Goal: Check status: Check status

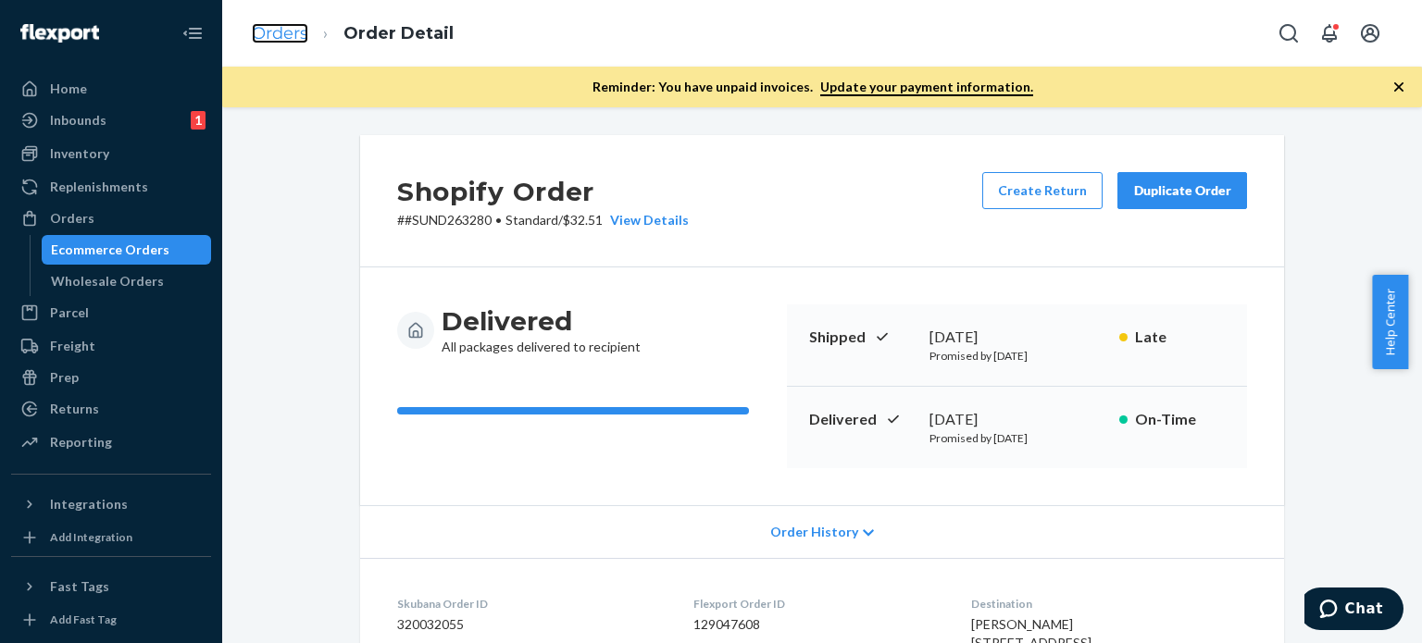
click at [269, 34] on link "Orders" at bounding box center [280, 33] width 56 height 20
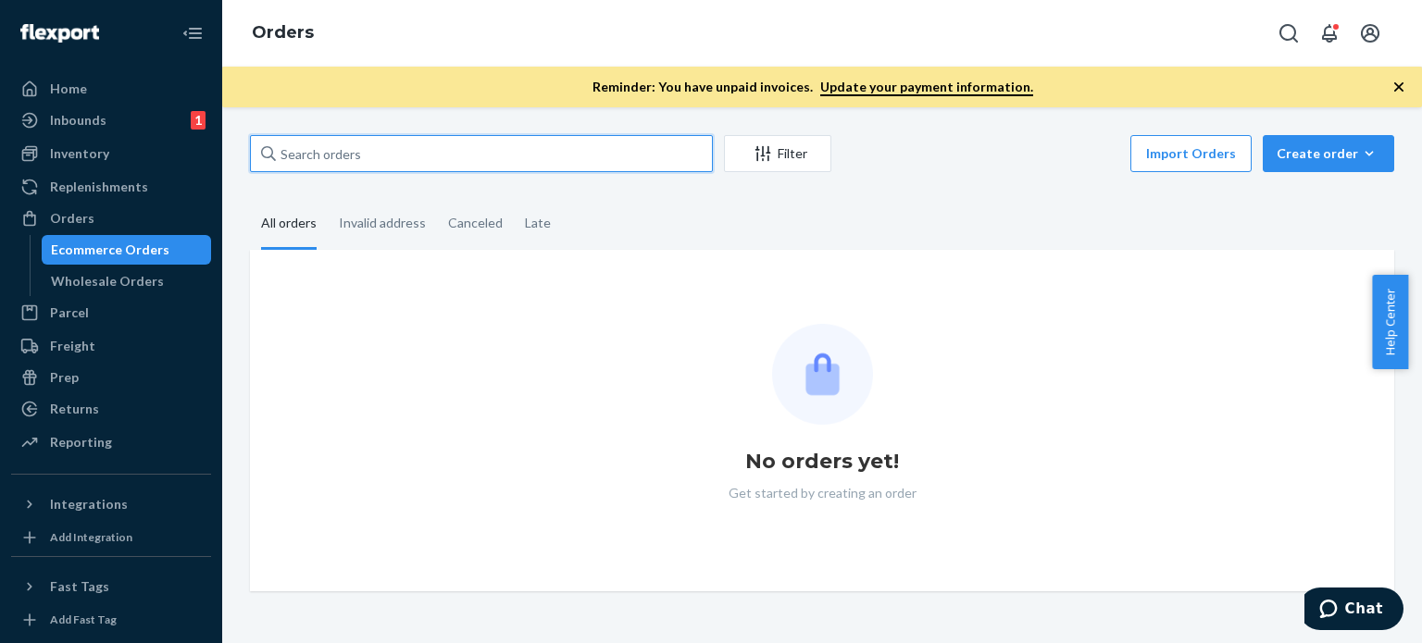
click at [355, 158] on input "text" at bounding box center [481, 153] width 463 height 37
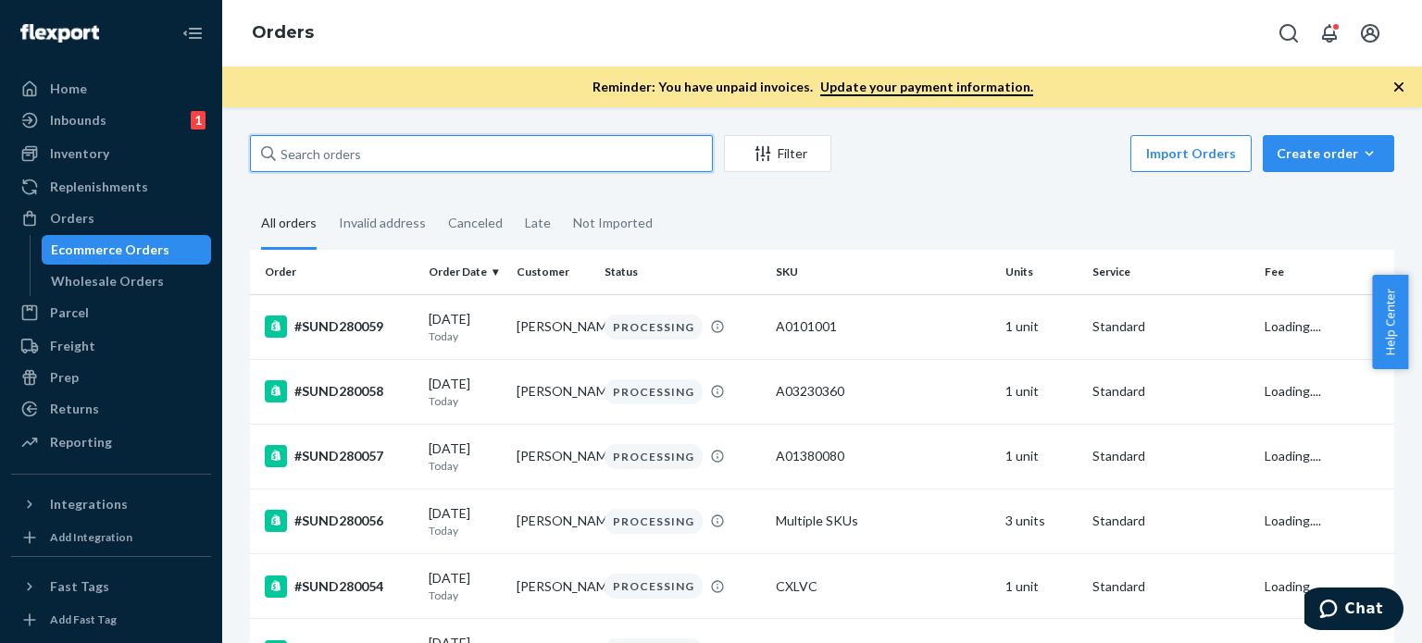
paste input "#SUND279282 Complete"
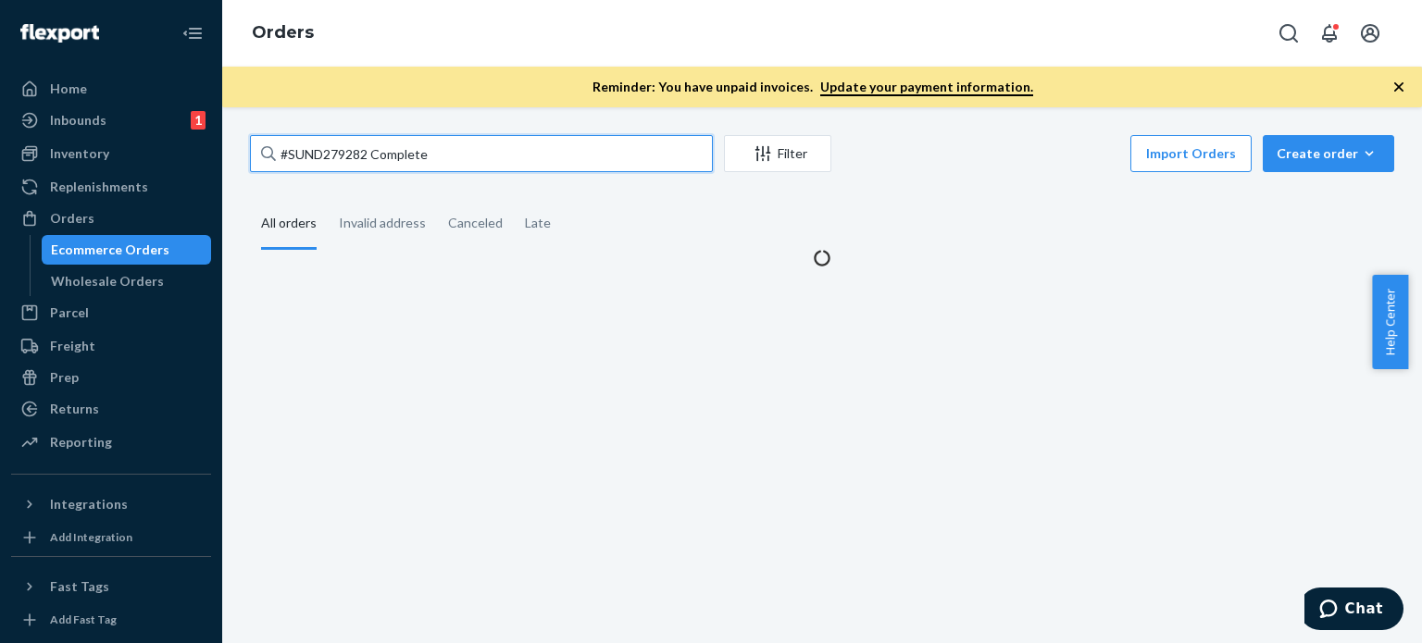
drag, startPoint x: 370, startPoint y: 156, endPoint x: 537, endPoint y: 150, distance: 166.7
click at [537, 150] on input "#SUND279282 Complete" at bounding box center [481, 153] width 463 height 37
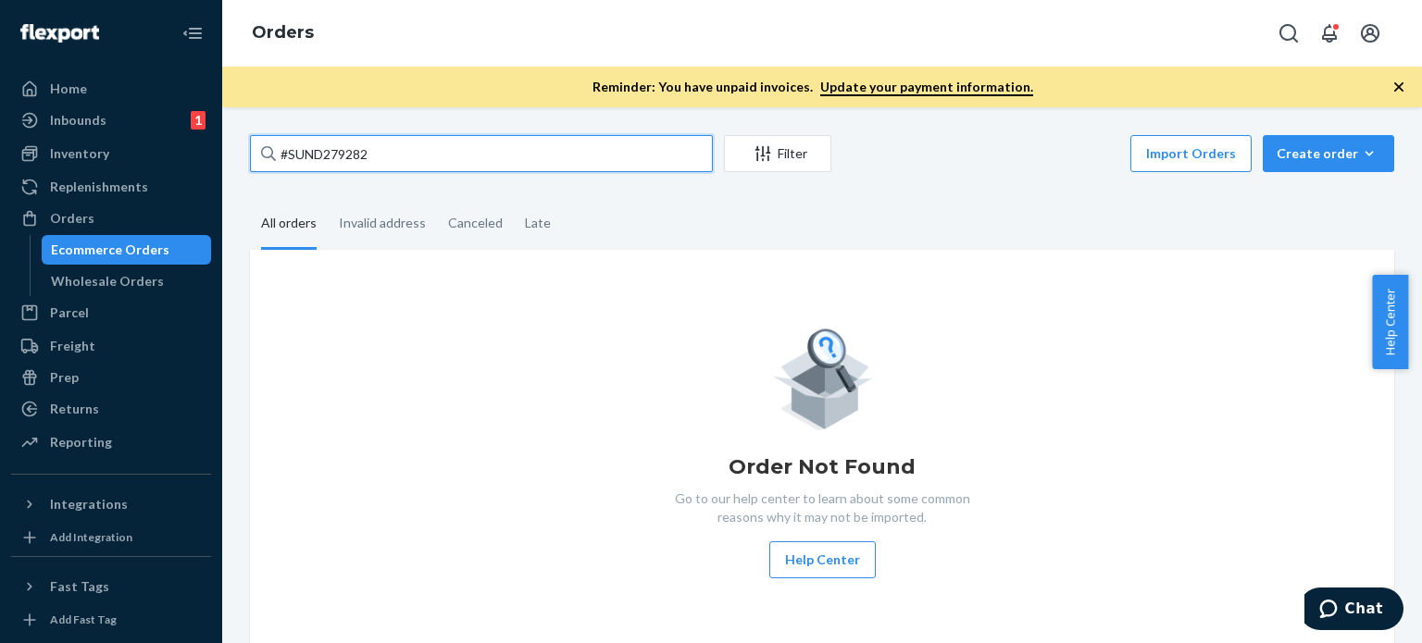
type input "#SUND279282"
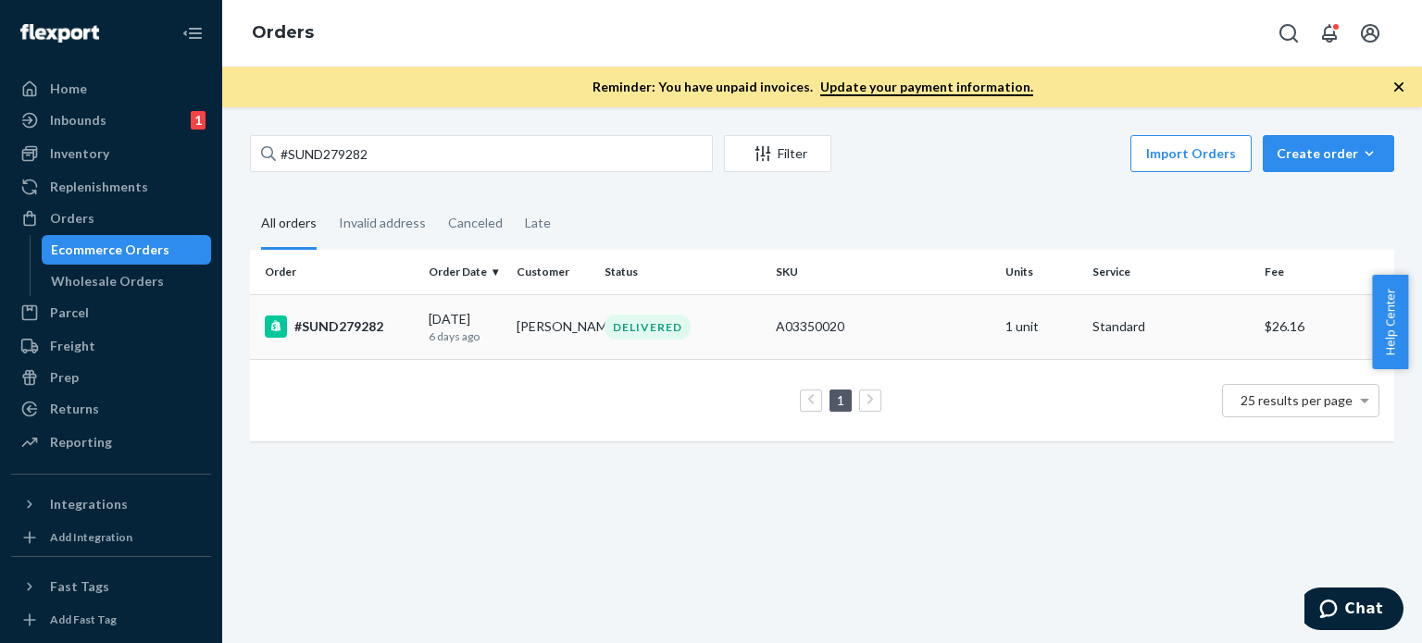
click at [385, 323] on div "#SUND279282" at bounding box center [339, 327] width 149 height 22
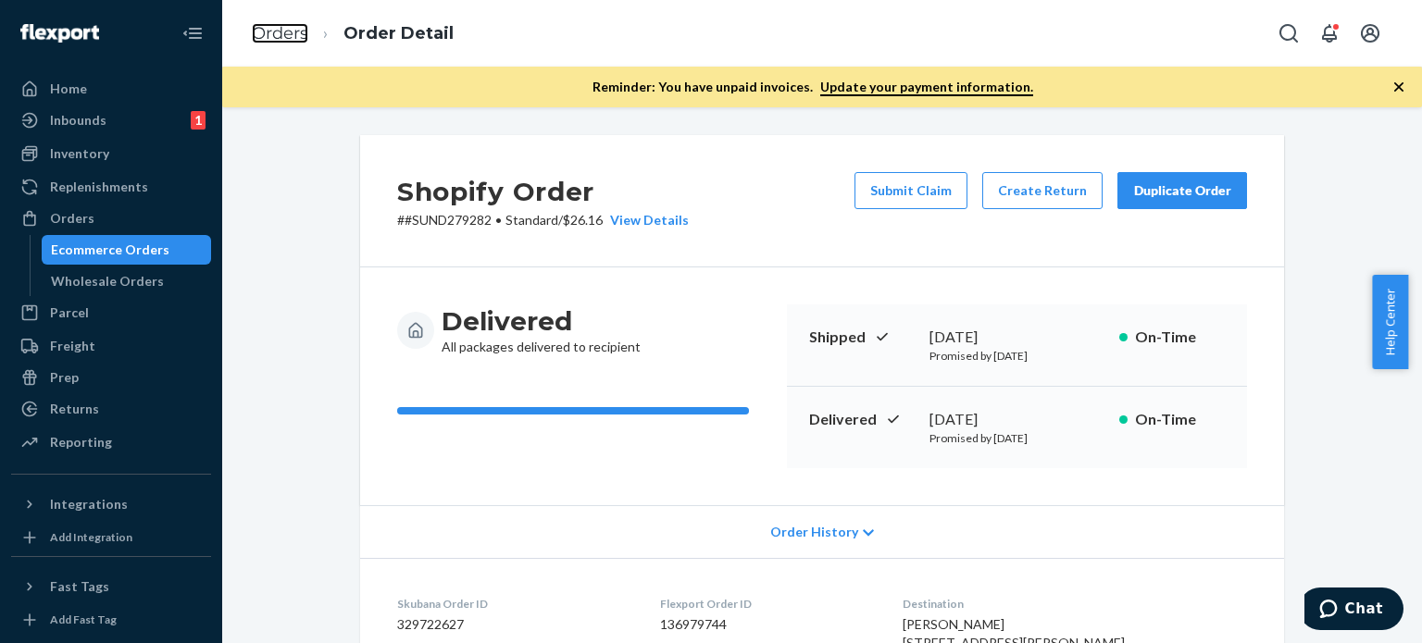
drag, startPoint x: 268, startPoint y: 28, endPoint x: 333, endPoint y: 115, distance: 109.0
click at [268, 28] on link "Orders" at bounding box center [280, 33] width 56 height 20
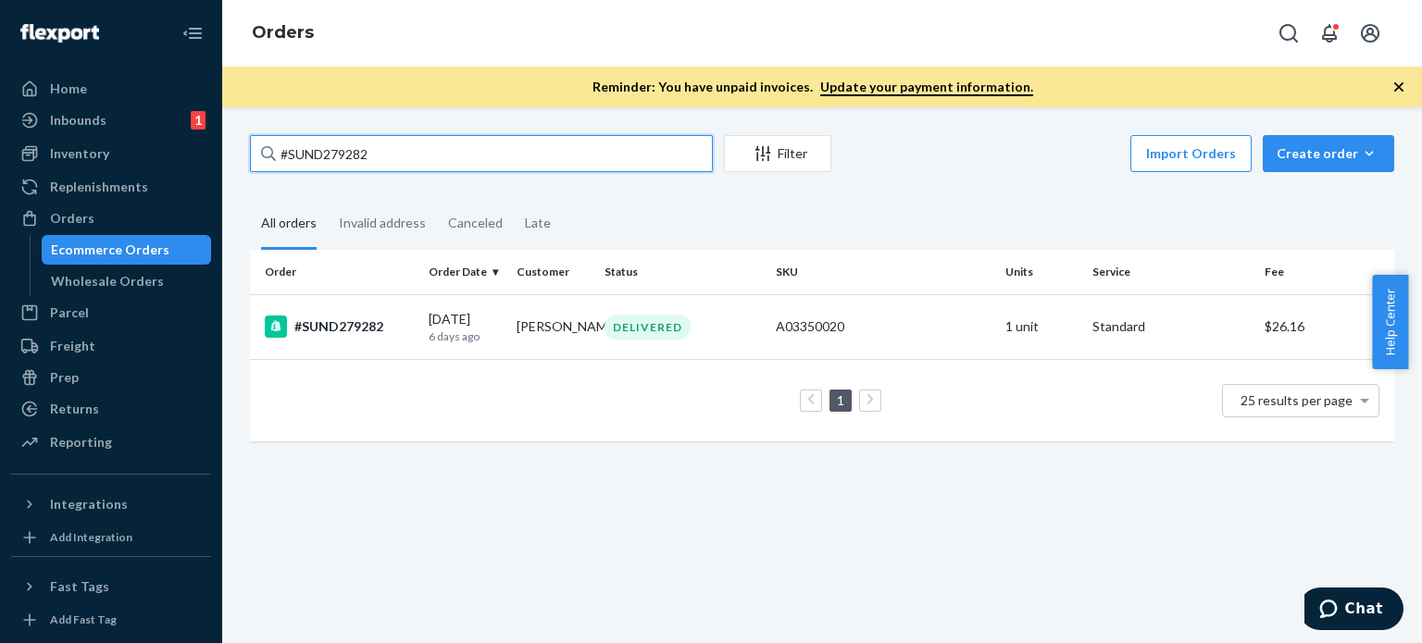
drag, startPoint x: 387, startPoint y: 151, endPoint x: 208, endPoint y: 151, distance: 178.6
click at [208, 151] on div "Home Inbounds 1 Shipping Plans Problems 1 Inventory Products Replenishments Ord…" at bounding box center [711, 321] width 1422 height 643
paste input "66004 Complete"
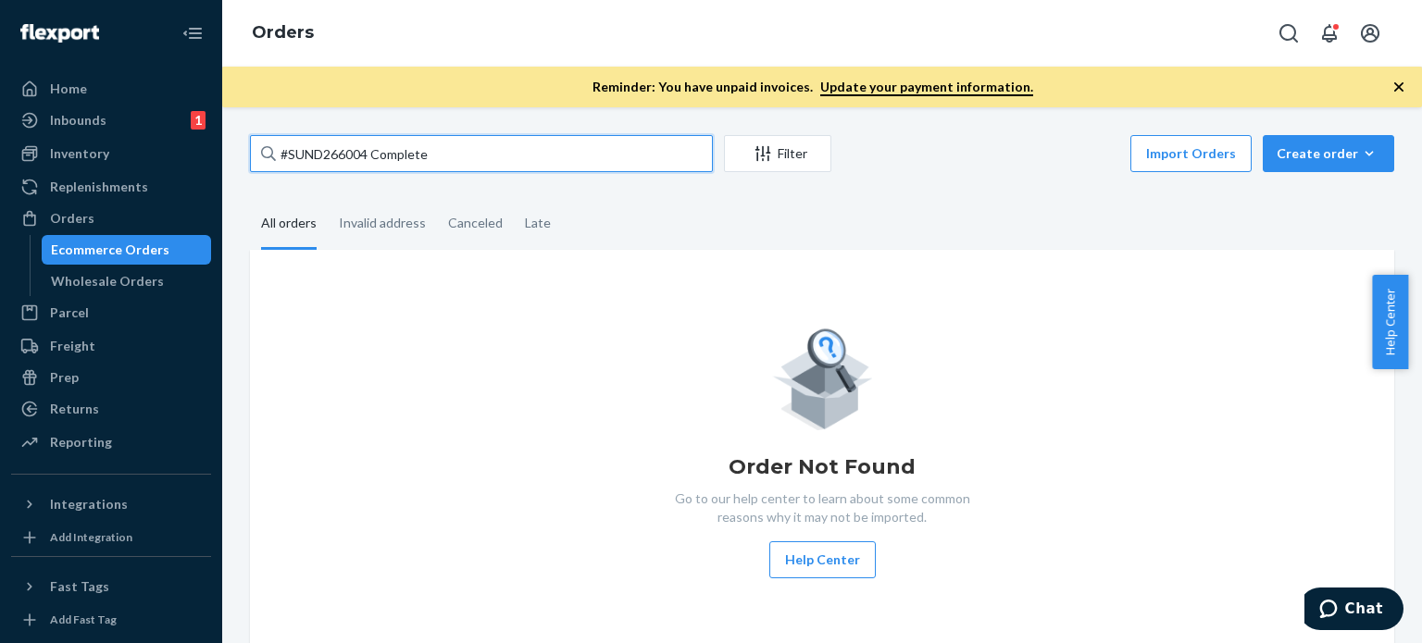
drag, startPoint x: 367, startPoint y: 156, endPoint x: 499, endPoint y: 157, distance: 131.4
click at [499, 157] on input "#SUND266004 Complete" at bounding box center [481, 153] width 463 height 37
click at [442, 153] on input "#SUND266004 Complete" at bounding box center [481, 153] width 463 height 37
drag, startPoint x: 436, startPoint y: 152, endPoint x: 268, endPoint y: 158, distance: 167.7
click at [268, 158] on div "#SUND266004 Complete" at bounding box center [481, 153] width 463 height 37
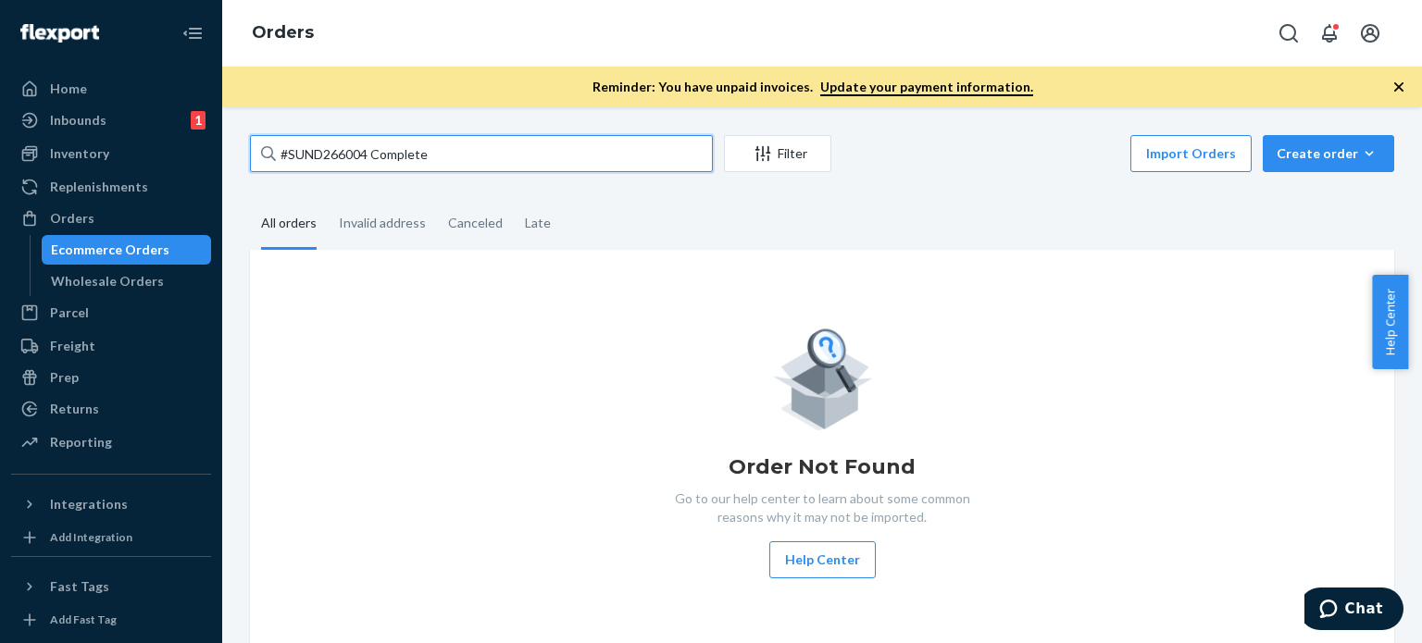
click at [268, 158] on input "#SUND266004 Complete" at bounding box center [481, 153] width 463 height 37
paste input "79451"
type input "#SUND279451"
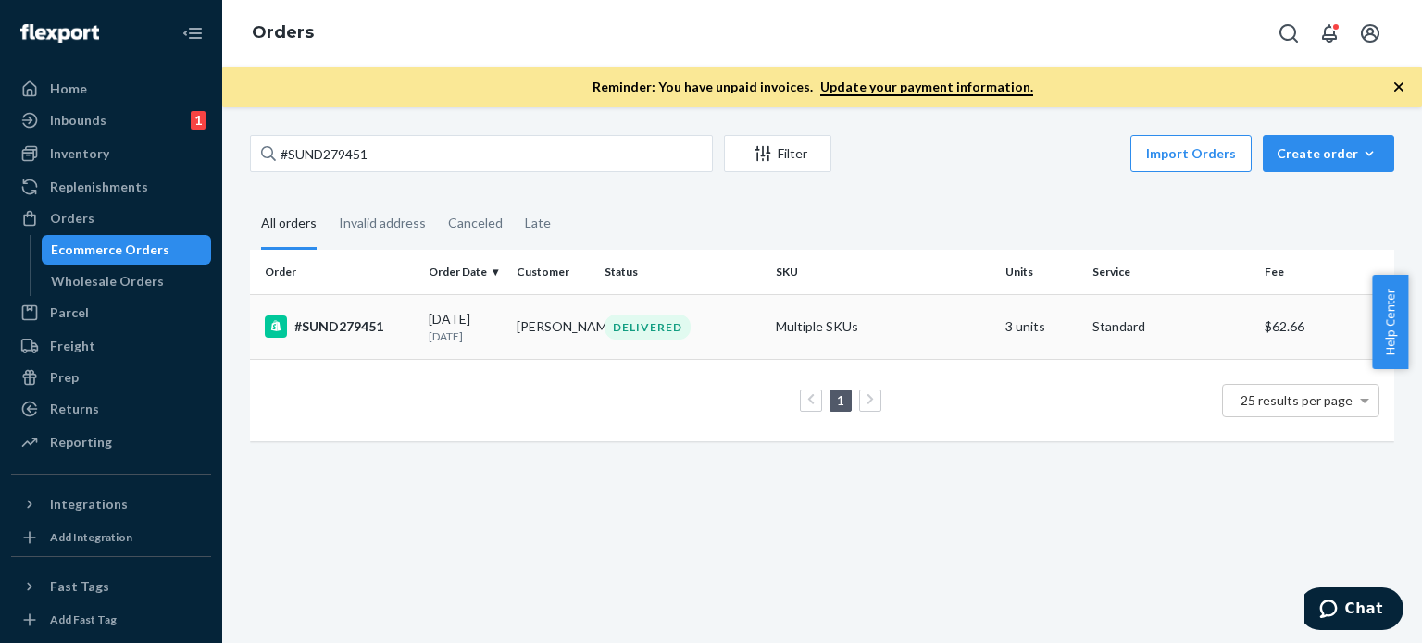
click at [664, 327] on div "DELIVERED" at bounding box center [647, 327] width 86 height 25
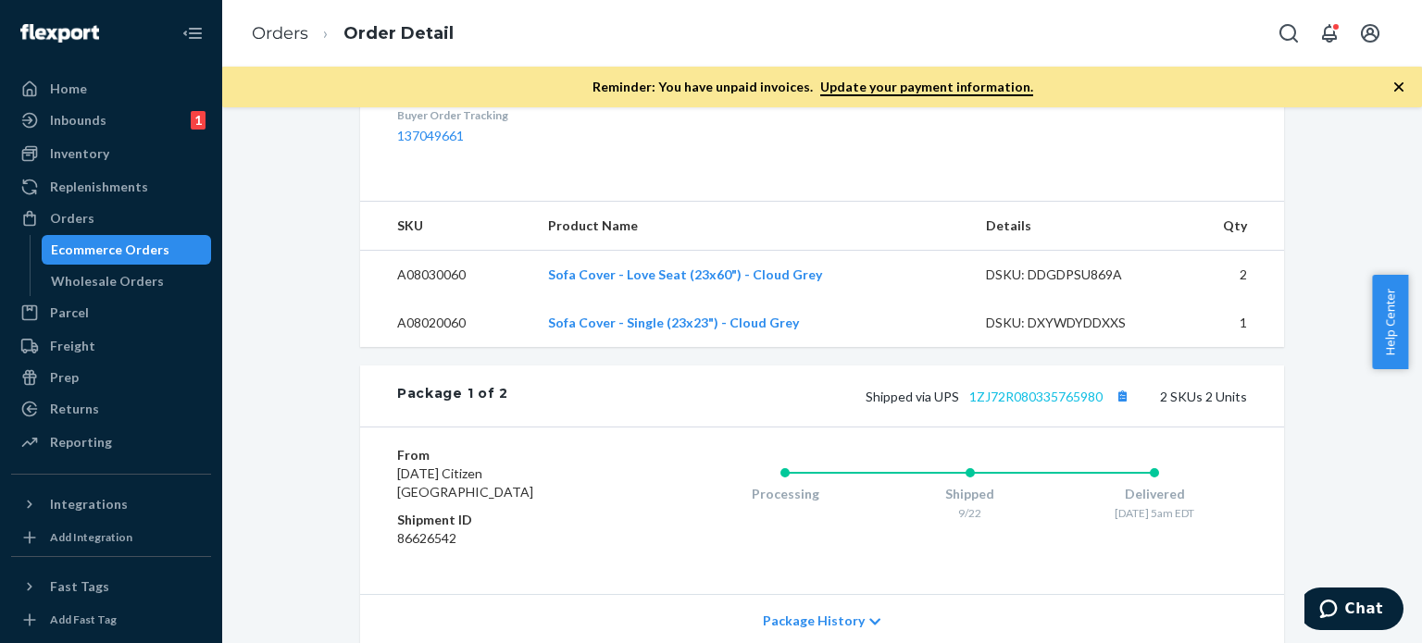
scroll to position [648, 0]
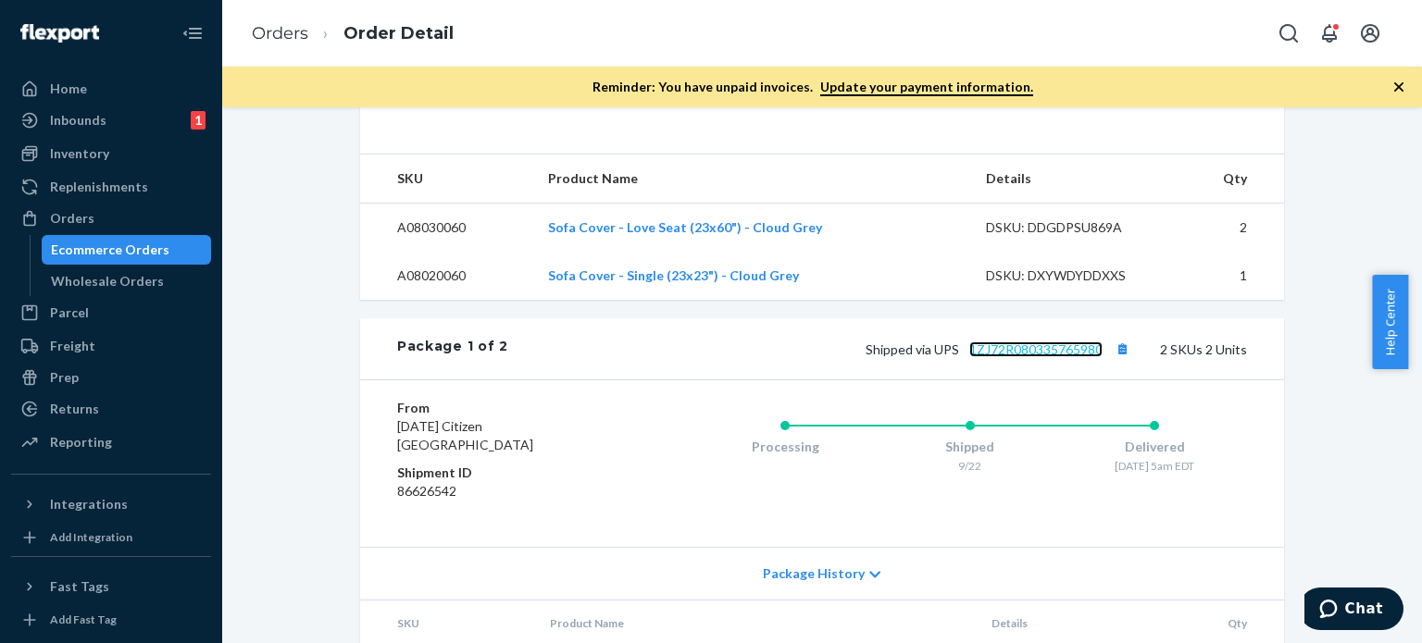
click at [1033, 357] on link "1ZJ72R080335765980" at bounding box center [1035, 350] width 133 height 16
drag, startPoint x: 959, startPoint y: 362, endPoint x: 1098, endPoint y: 367, distance: 139.0
click at [1098, 367] on div "Package 1 of 2 Shipped via UPS 1ZJ72R080335765980 2 SKUs 2 Units" at bounding box center [822, 348] width 924 height 61
copy link "1ZJ72R080335765980"
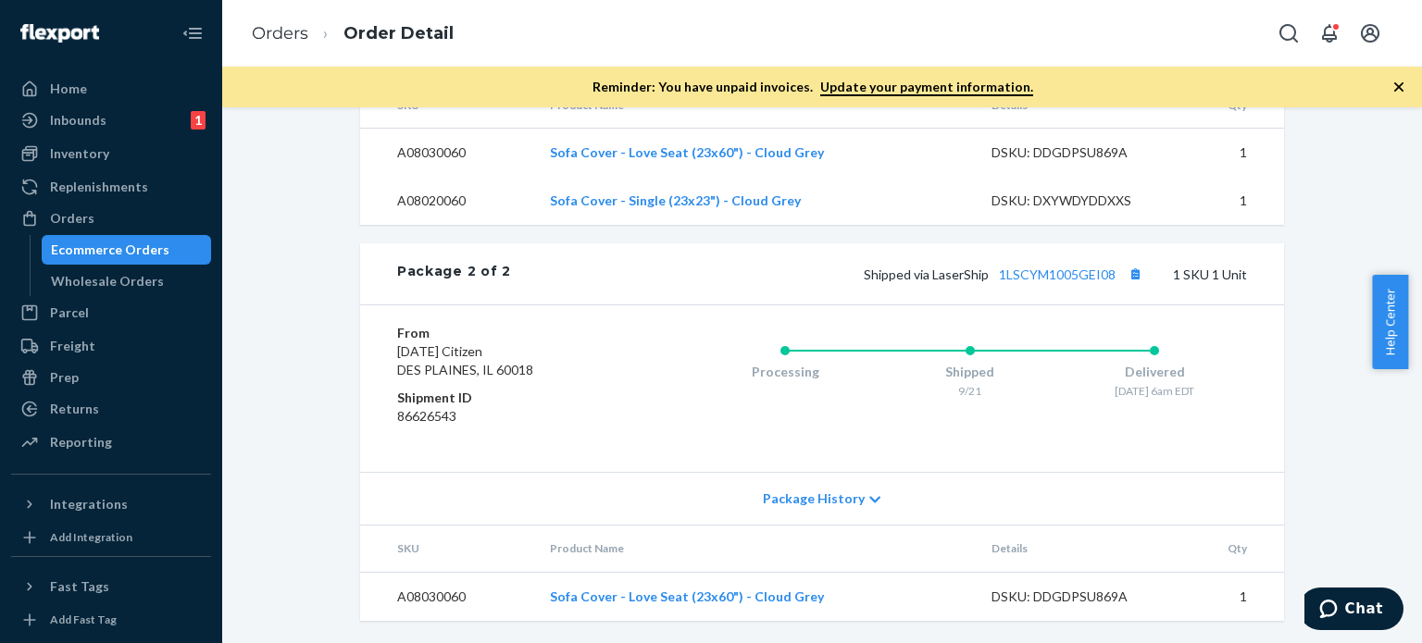
scroll to position [1200, 0]
click at [1073, 271] on link "1LSCYM1005GEI08" at bounding box center [1057, 275] width 117 height 16
drag, startPoint x: 1012, startPoint y: 258, endPoint x: 1118, endPoint y: 258, distance: 106.4
click at [1118, 258] on div "Package 2 of 2 Shipped via LaserShip 1LSCYM1005GEI08 1 SKU 1 Unit" at bounding box center [822, 273] width 924 height 61
copy link "1LSCYM1005GEI08"
